Goal: Navigation & Orientation: Understand site structure

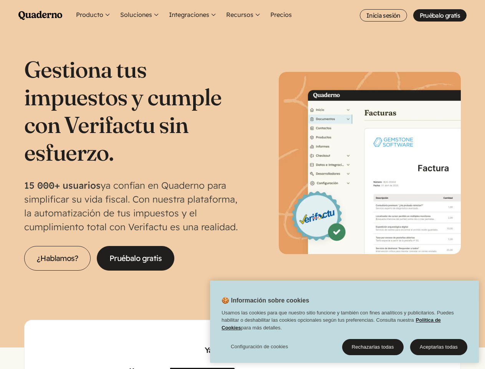
click at [242, 184] on p "15 000+ usuarios ya confían en Quaderno para simplificar su vida fiscal. Con nu…" at bounding box center [133, 205] width 218 height 55
click at [242, 15] on button "Recursos" at bounding box center [244, 15] width 38 height 31
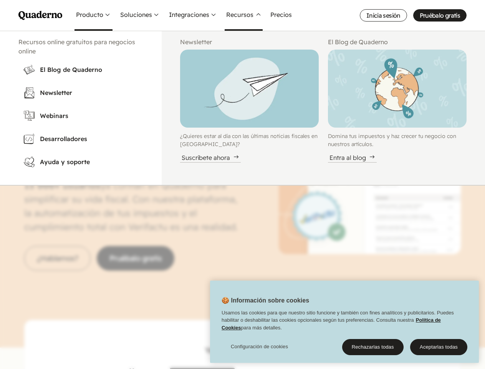
click at [93, 15] on button "Producto" at bounding box center [94, 15] width 38 height 31
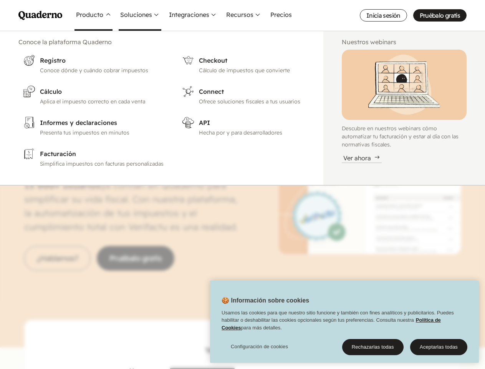
click at [140, 15] on button "Soluciones" at bounding box center [140, 15] width 43 height 31
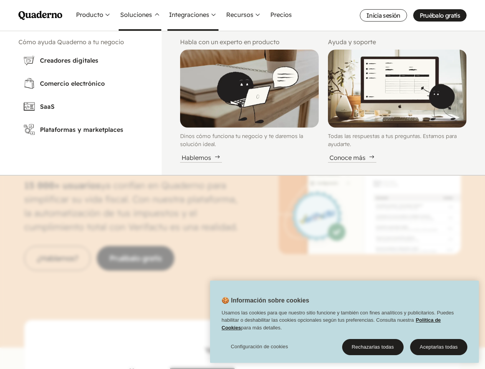
click at [193, 15] on button "Integraciones" at bounding box center [192, 15] width 51 height 31
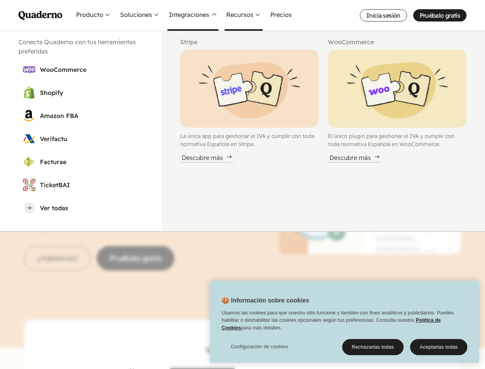
click at [243, 15] on button "Recursos" at bounding box center [244, 15] width 38 height 31
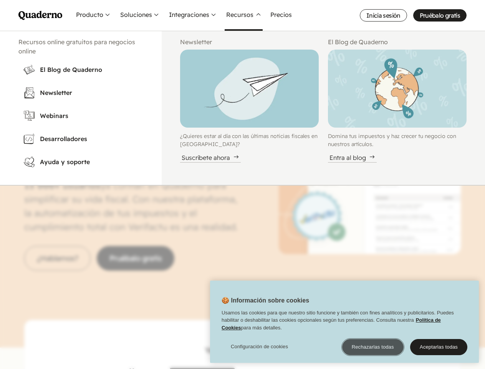
click at [373, 347] on button "Rechazarlas todas" at bounding box center [372, 347] width 61 height 16
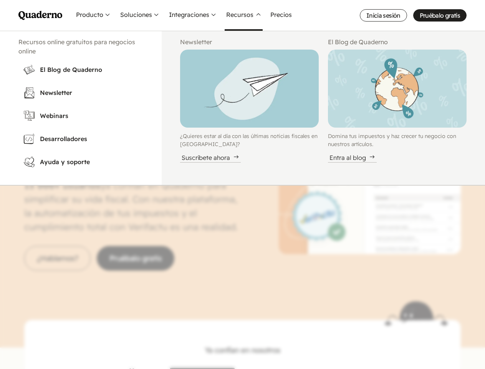
click at [439, 347] on button "Aceptarlas todas" at bounding box center [438, 347] width 57 height 16
click at [259, 346] on nav "Menu Pruébalo gratis Quaderno Homepage Producto Conoce la plataforma Quaderno R…" at bounding box center [242, 184] width 485 height 369
